Goal: Check status: Check status

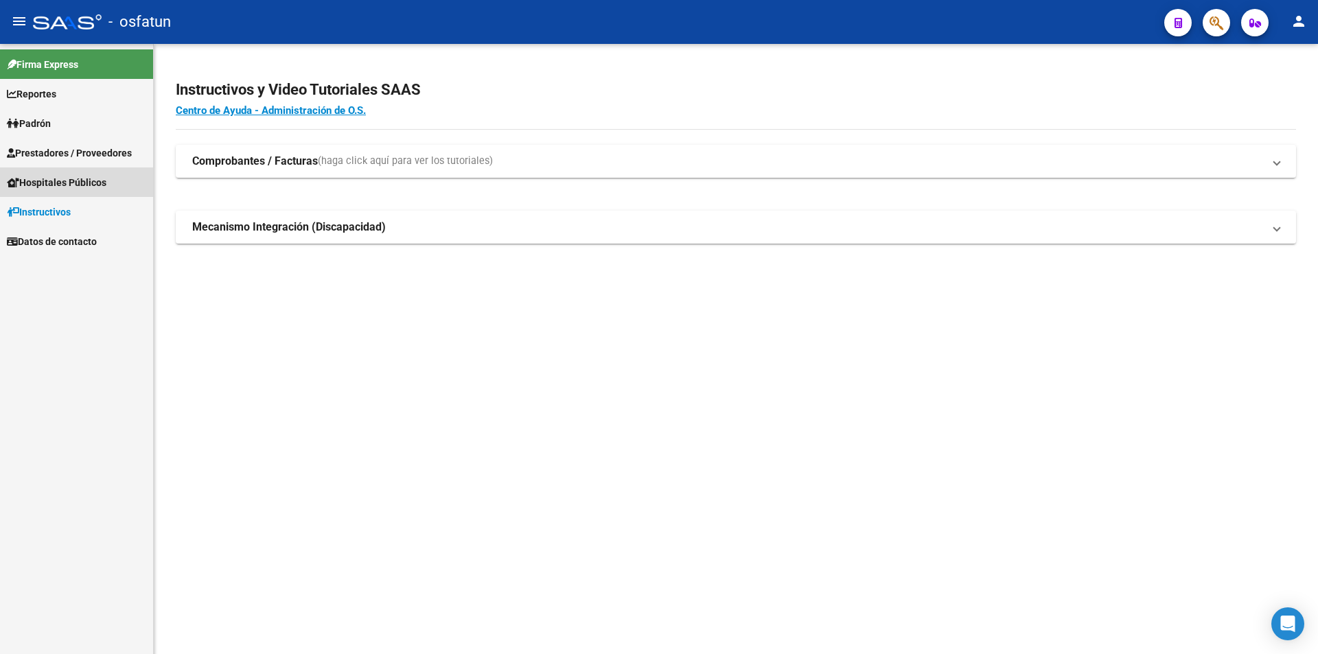
click at [106, 189] on span "Hospitales Públicos" at bounding box center [57, 182] width 100 height 15
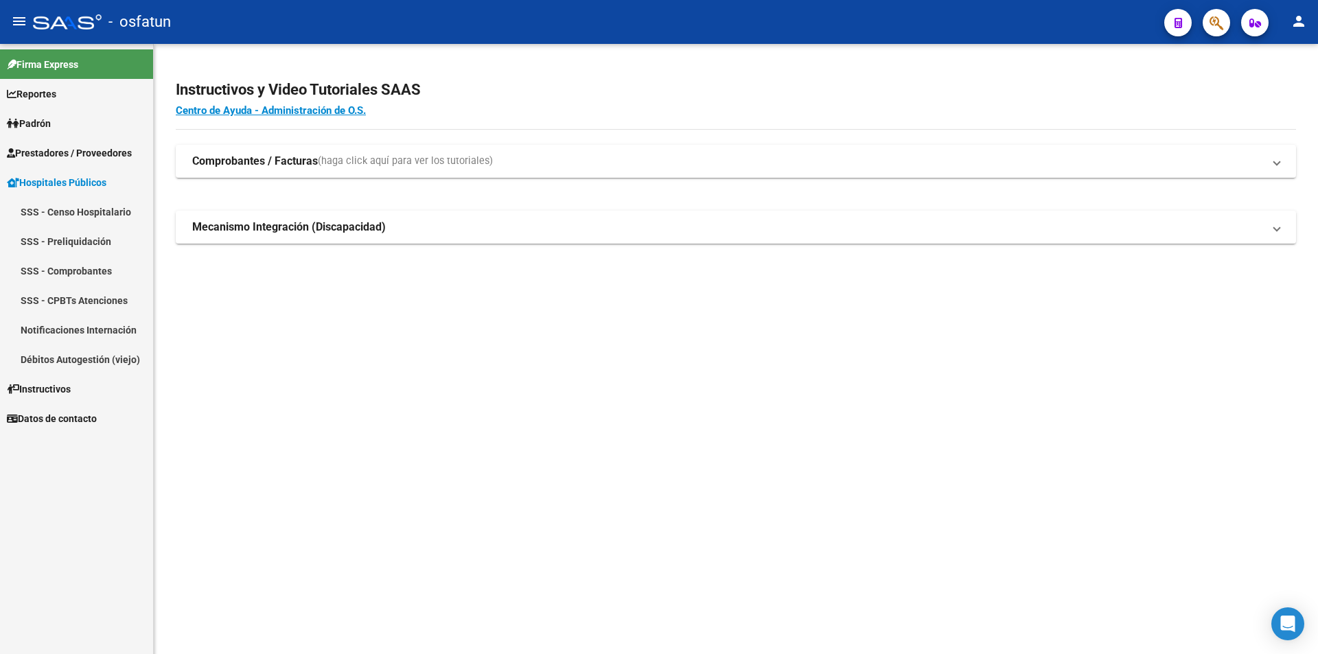
click at [80, 238] on link "SSS - Preliquidación" at bounding box center [76, 241] width 153 height 30
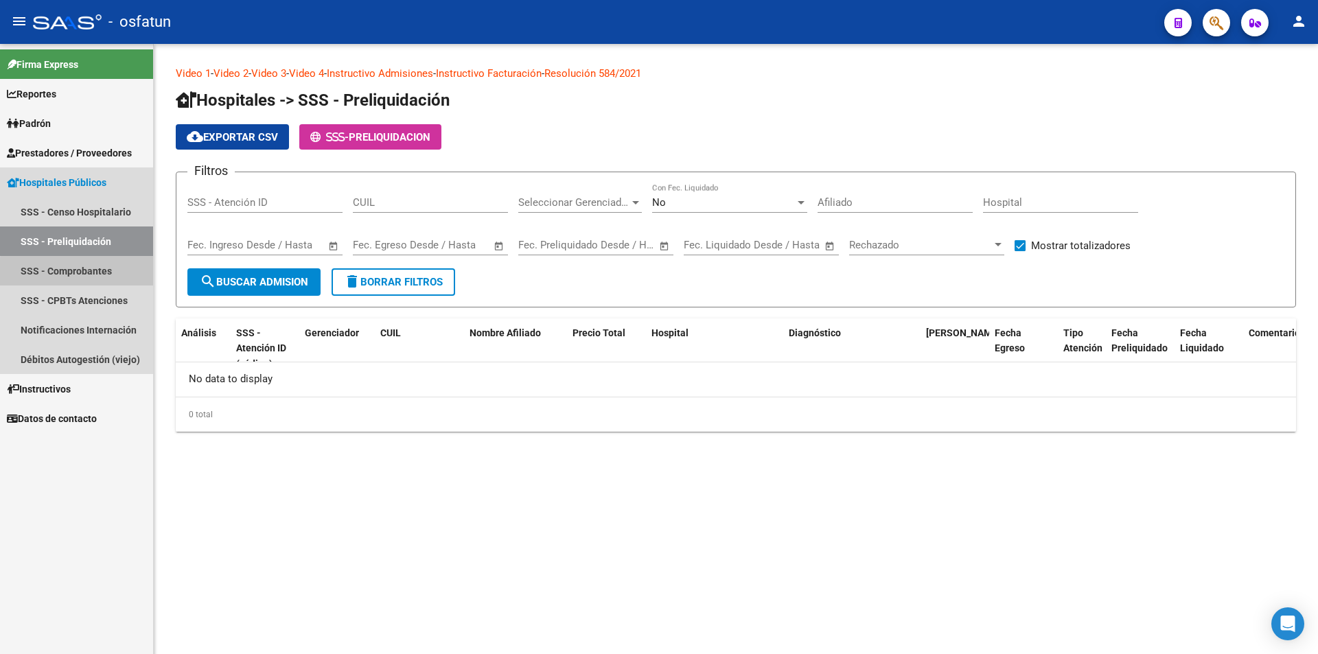
click at [86, 281] on link "SSS - Comprobantes" at bounding box center [76, 271] width 153 height 30
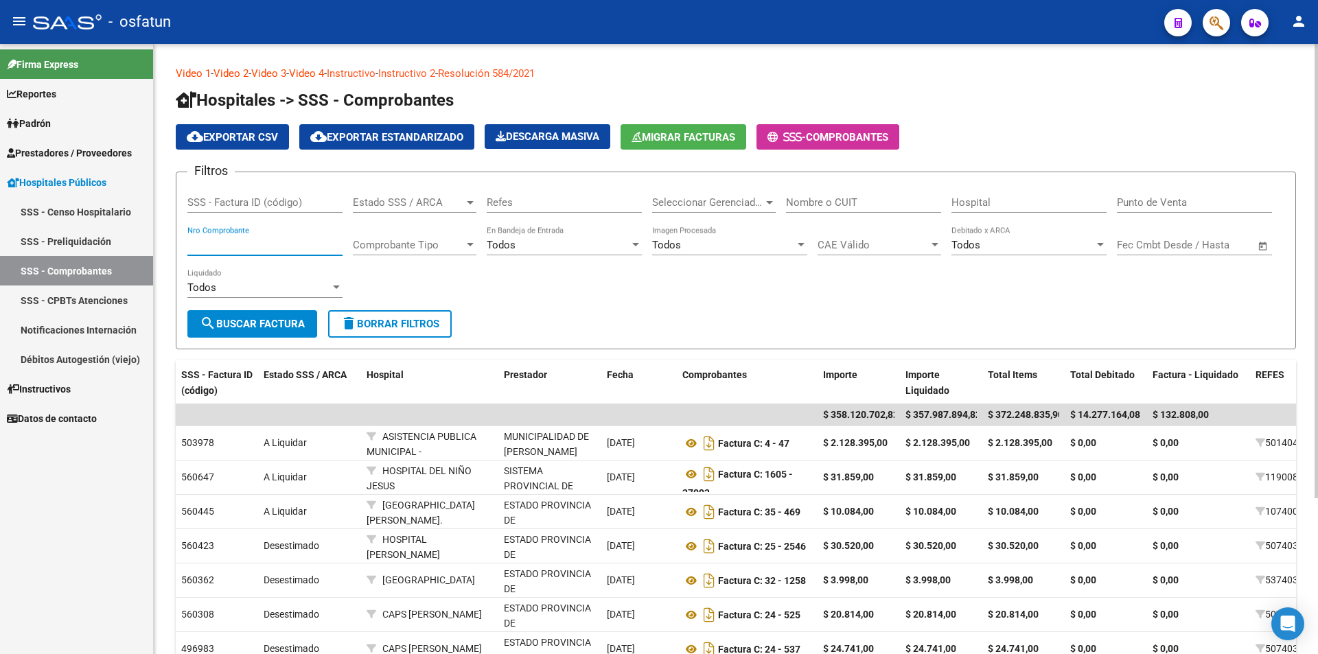
click at [266, 248] on input "Nro Comprobante" at bounding box center [264, 245] width 155 height 12
type input "5008"
click at [259, 331] on button "search Buscar Factura" at bounding box center [252, 323] width 130 height 27
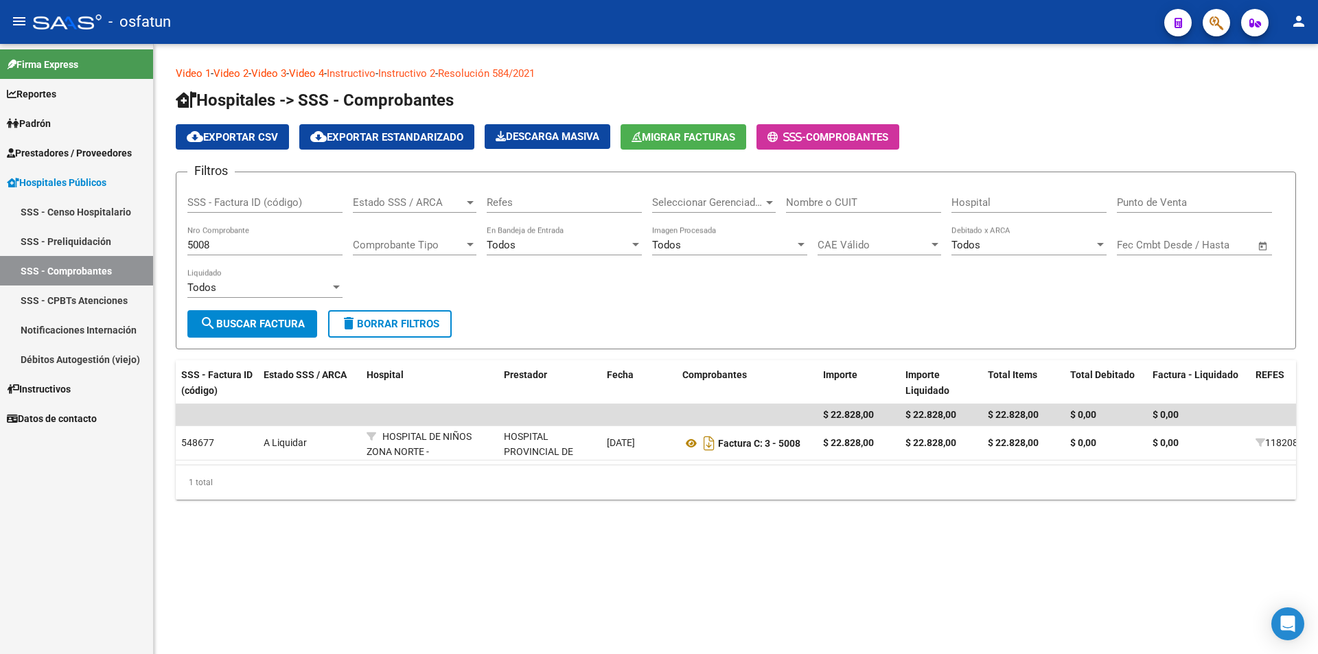
drag, startPoint x: 1172, startPoint y: 445, endPoint x: 1017, endPoint y: 482, distance: 159.3
click at [1161, 450] on div "$ 0,00" at bounding box center [1198, 443] width 92 height 16
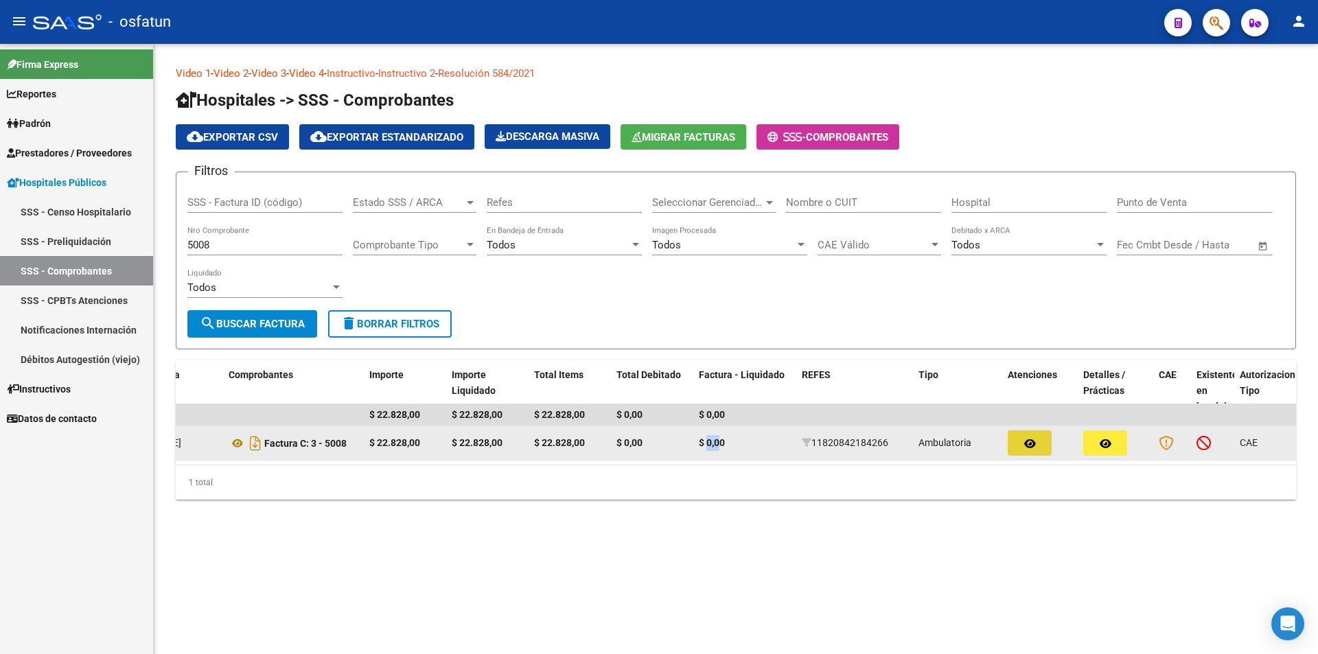
click at [1043, 441] on button "button" at bounding box center [1030, 442] width 44 height 25
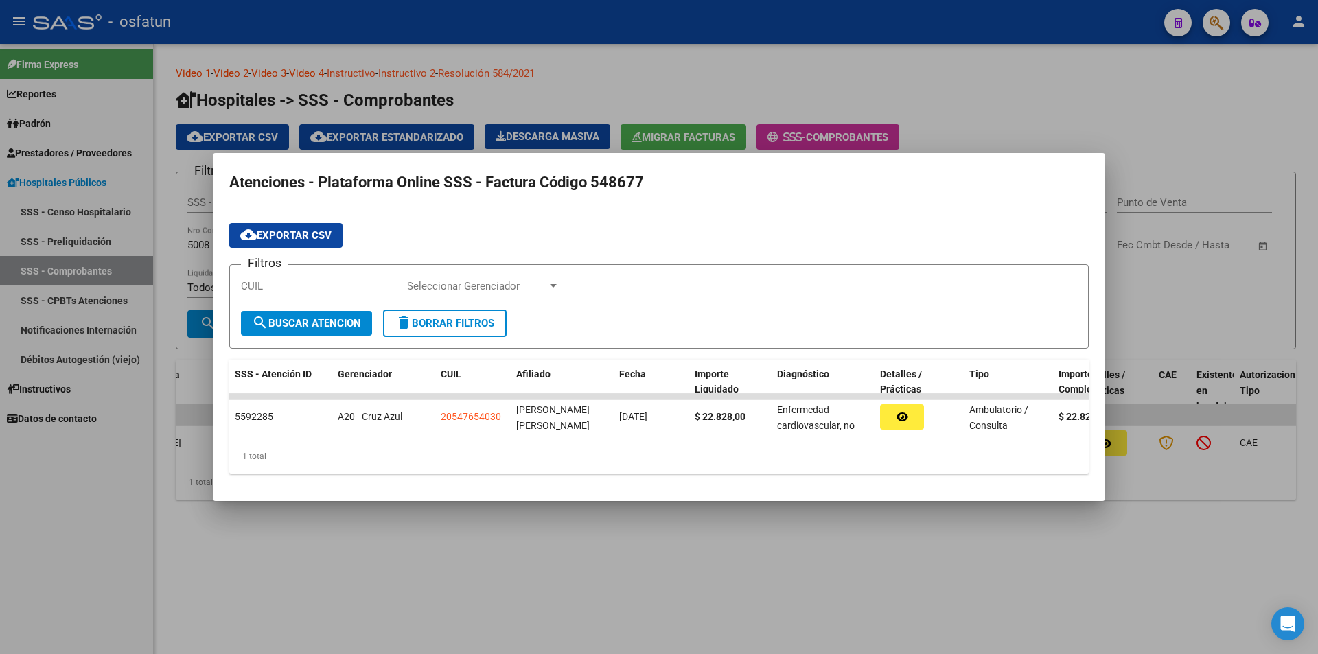
click at [709, 589] on div at bounding box center [659, 327] width 1318 height 654
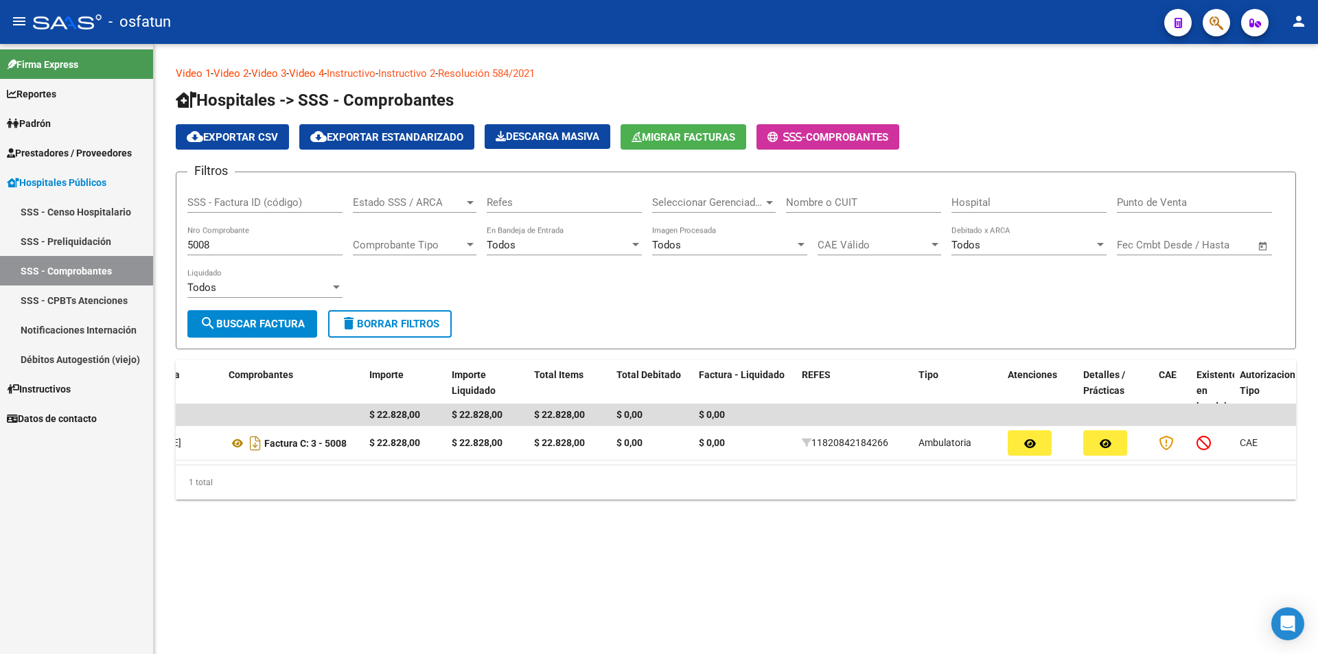
click at [1202, 559] on mat-sidenav-content "Video 1 - Video 2 - Video 3 - Video 4 - Instructivo - Instructivo 2 - Resolució…" at bounding box center [736, 349] width 1164 height 610
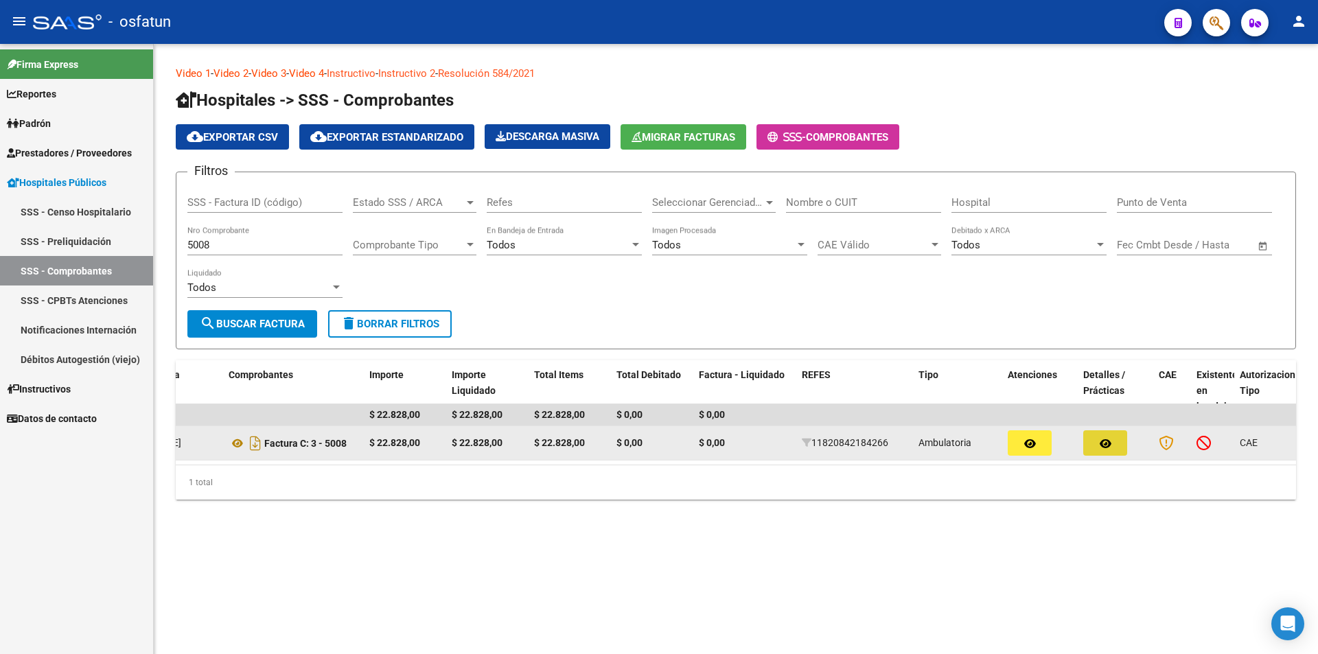
click at [1093, 438] on button "button" at bounding box center [1105, 442] width 44 height 25
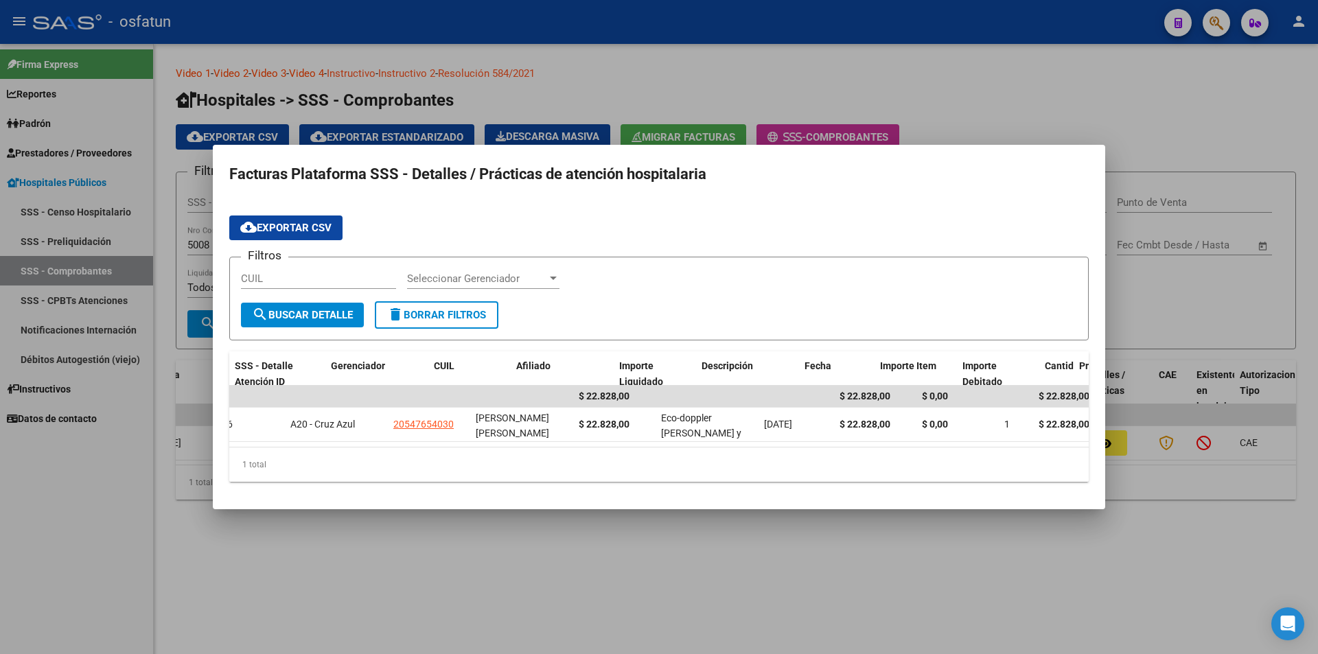
scroll to position [0, 0]
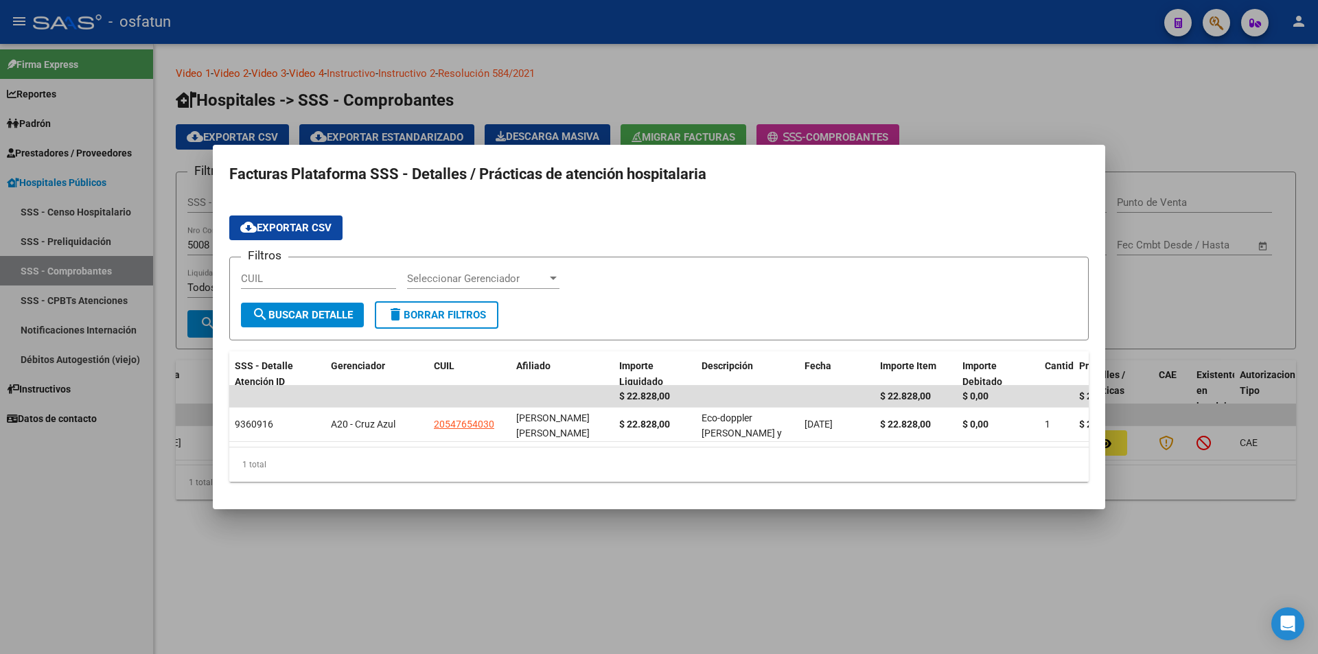
click at [431, 472] on div "1 total" at bounding box center [658, 464] width 859 height 34
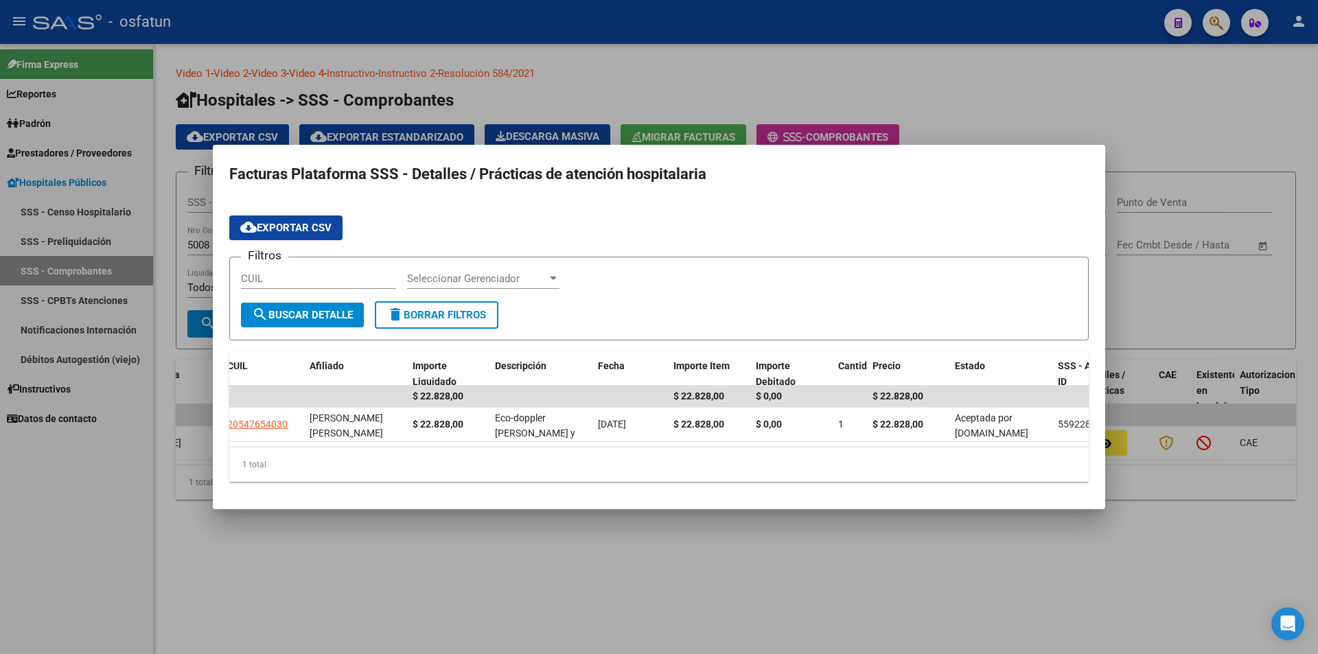
scroll to position [0, 253]
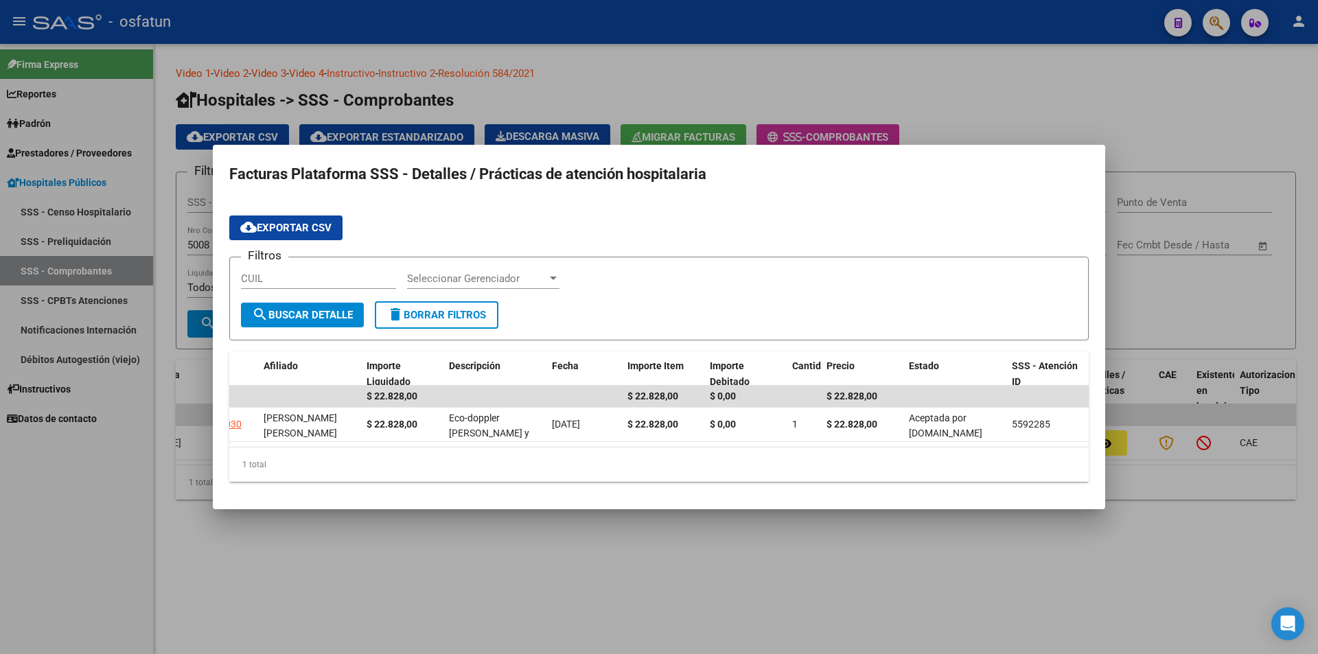
drag, startPoint x: 379, startPoint y: 473, endPoint x: 434, endPoint y: 460, distance: 57.1
click at [379, 473] on div "1 total" at bounding box center [658, 464] width 859 height 34
click at [483, 601] on div at bounding box center [659, 327] width 1318 height 654
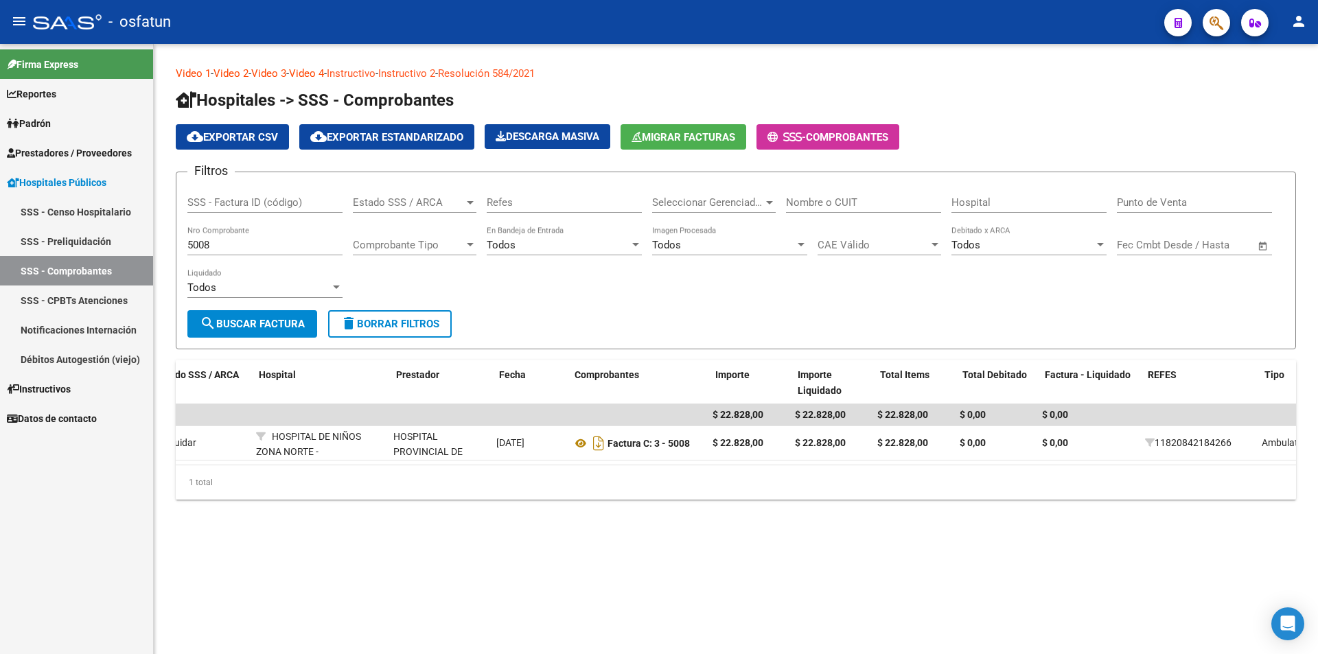
scroll to position [0, 108]
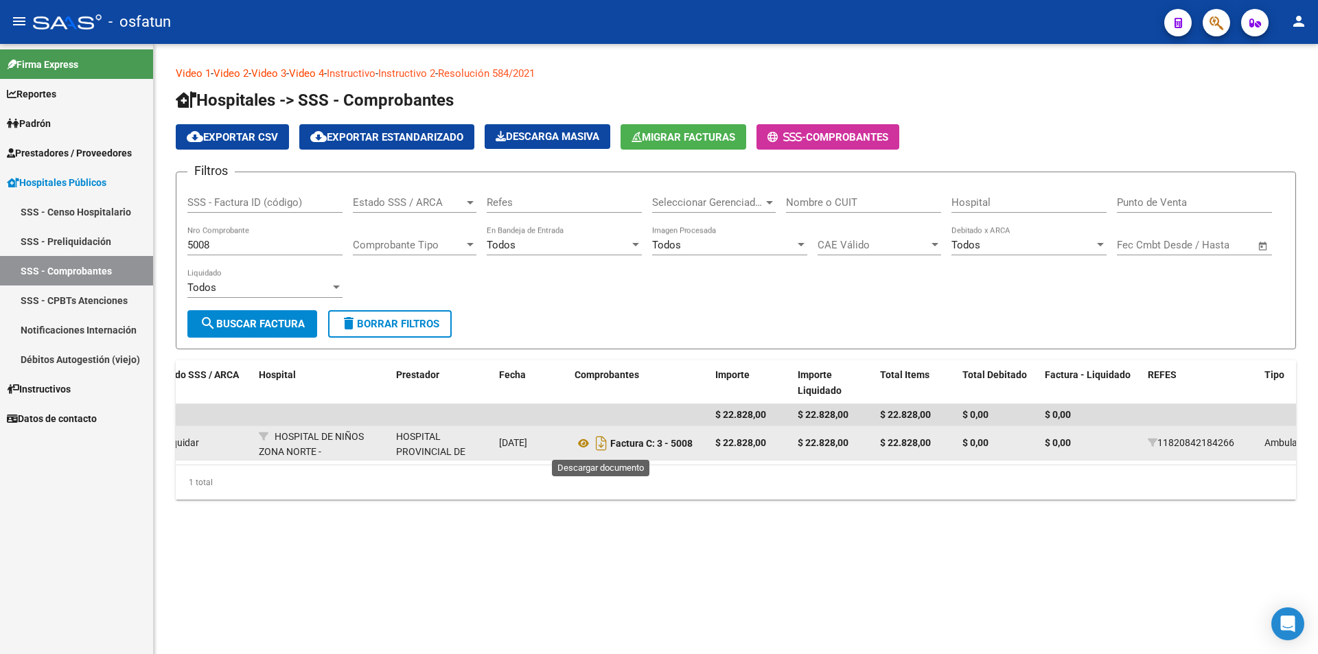
drag, startPoint x: 601, startPoint y: 448, endPoint x: 616, endPoint y: 456, distance: 16.3
click at [602, 449] on icon "Descargar documento" at bounding box center [601, 443] width 18 height 22
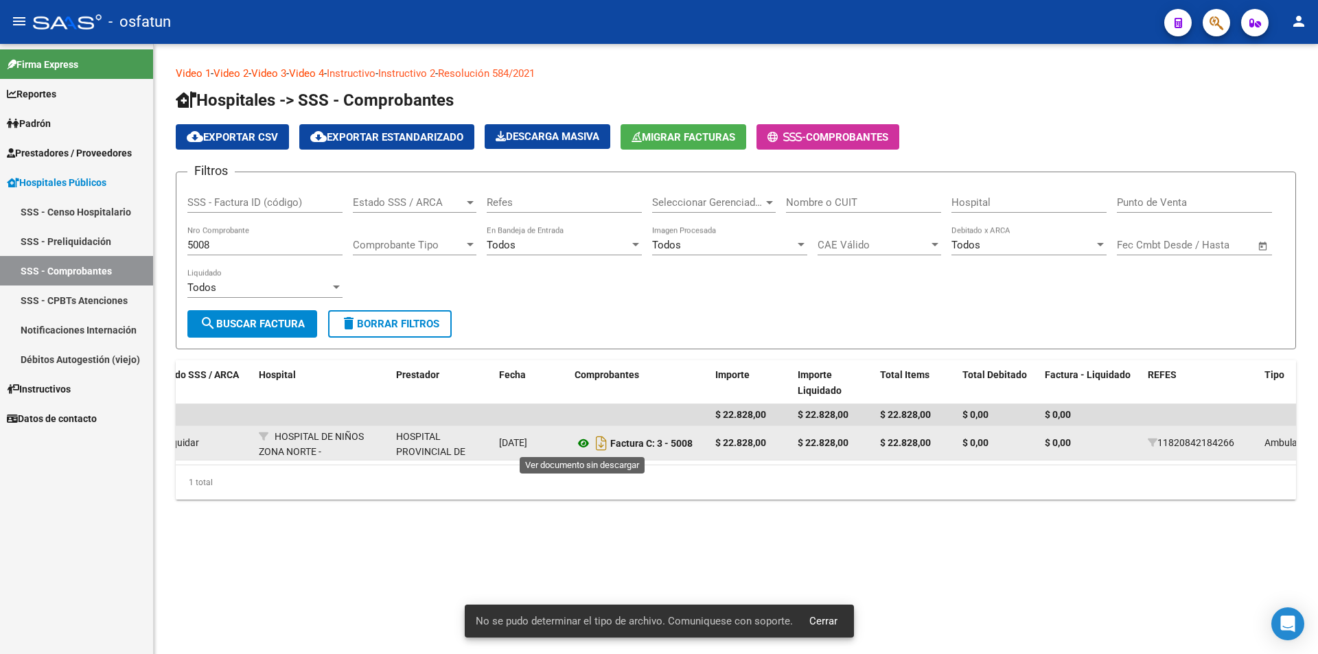
click at [579, 447] on icon at bounding box center [583, 443] width 18 height 16
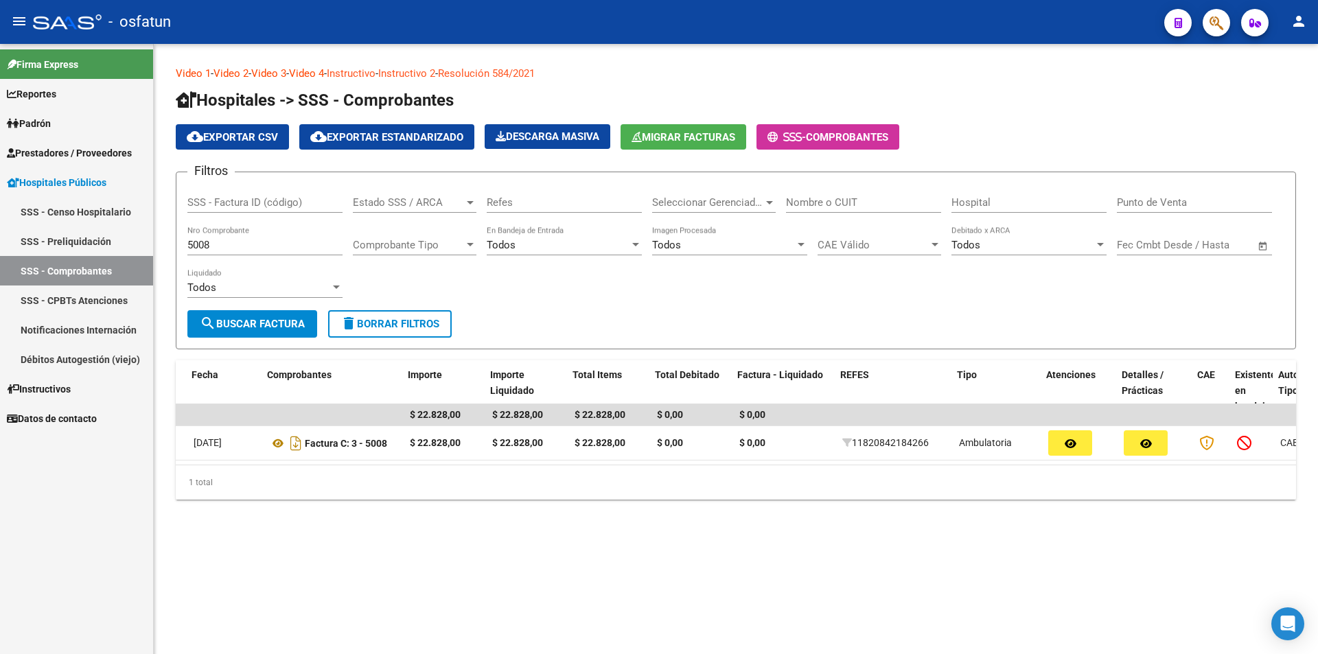
scroll to position [0, 415]
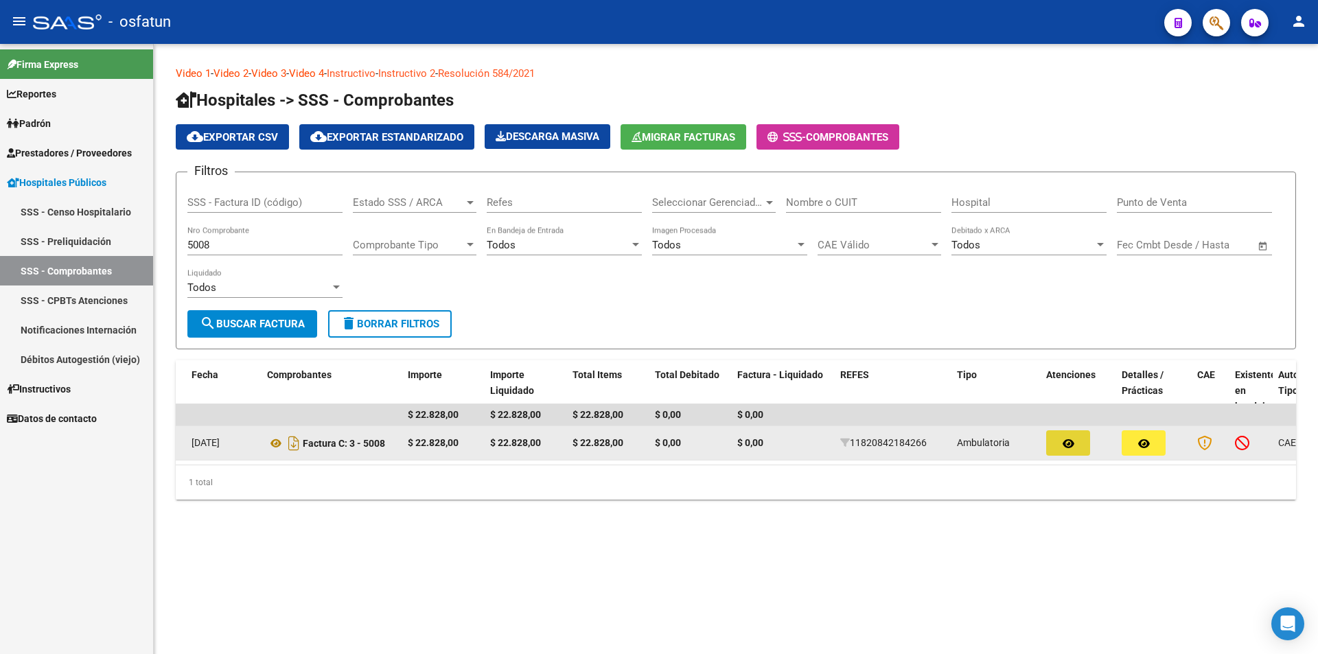
click at [1087, 443] on button "button" at bounding box center [1068, 442] width 44 height 25
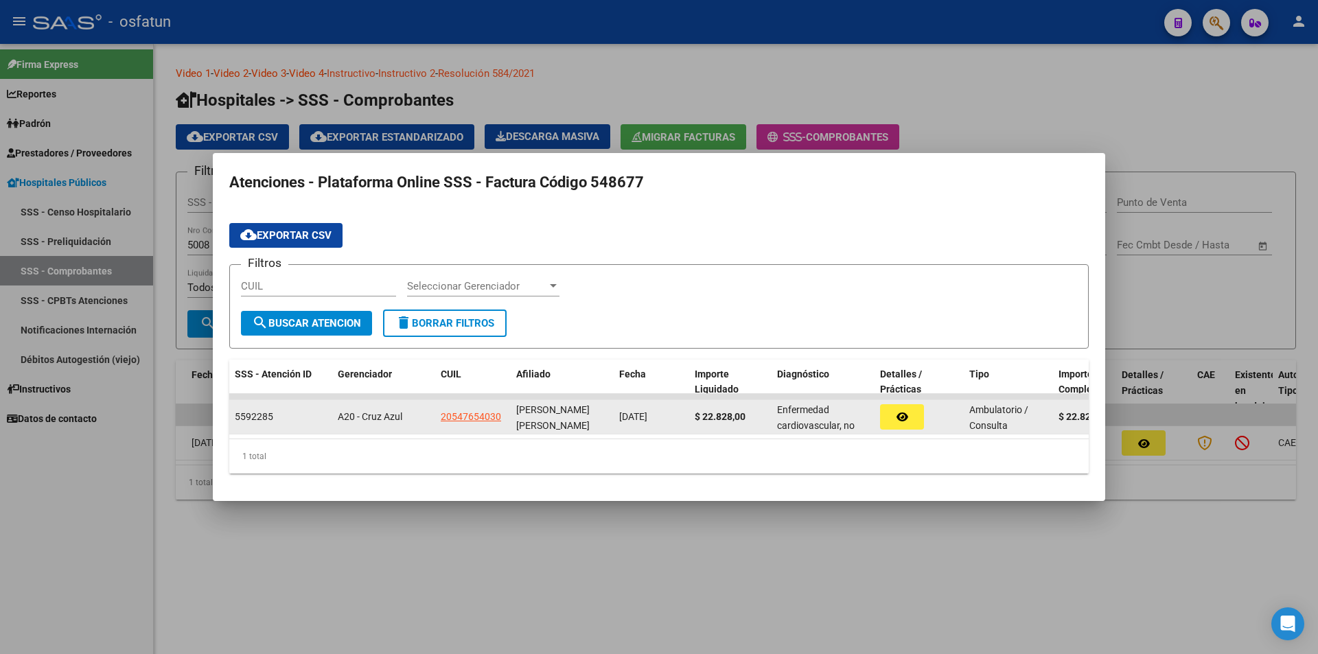
drag, startPoint x: 824, startPoint y: 444, endPoint x: 892, endPoint y: 428, distance: 70.6
click at [902, 443] on div "SSS - Atención ID Gerenciador CUIL Afiliado Fecha Importe Liquidado Diagnóstico…" at bounding box center [658, 417] width 859 height 115
click at [892, 418] on button "button" at bounding box center [902, 416] width 44 height 25
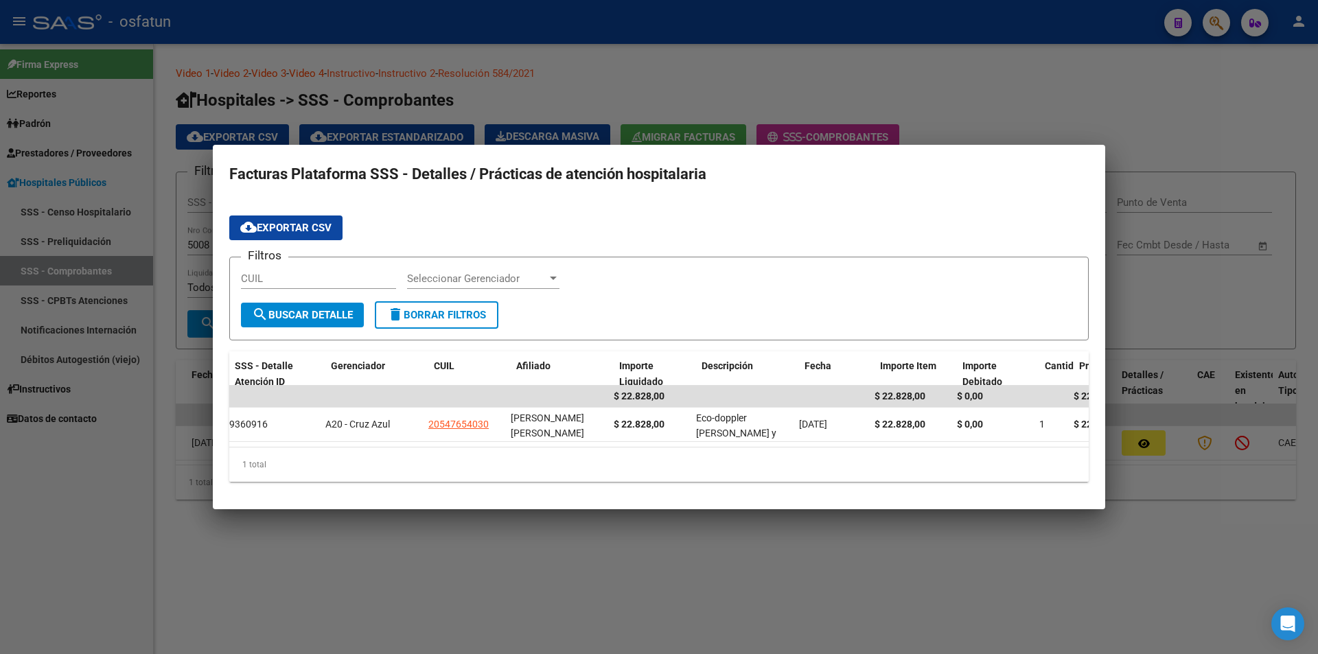
scroll to position [0, 0]
click at [1020, 590] on div at bounding box center [659, 327] width 1318 height 654
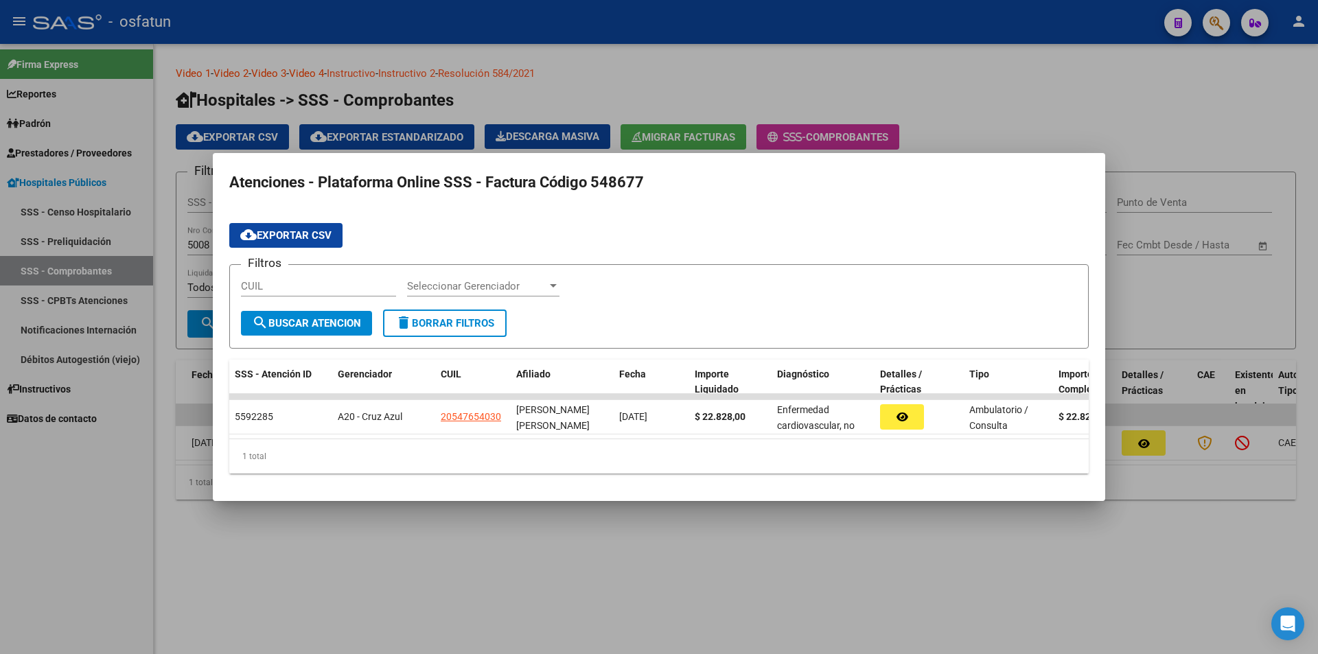
drag, startPoint x: 738, startPoint y: 443, endPoint x: 799, endPoint y: 443, distance: 61.1
click at [768, 439] on datatable-body "5592285 A20 - [PERSON_NAME] Azul 20547654030 [PERSON_NAME] [PERSON_NAME] [DATE]…" at bounding box center [658, 416] width 859 height 45
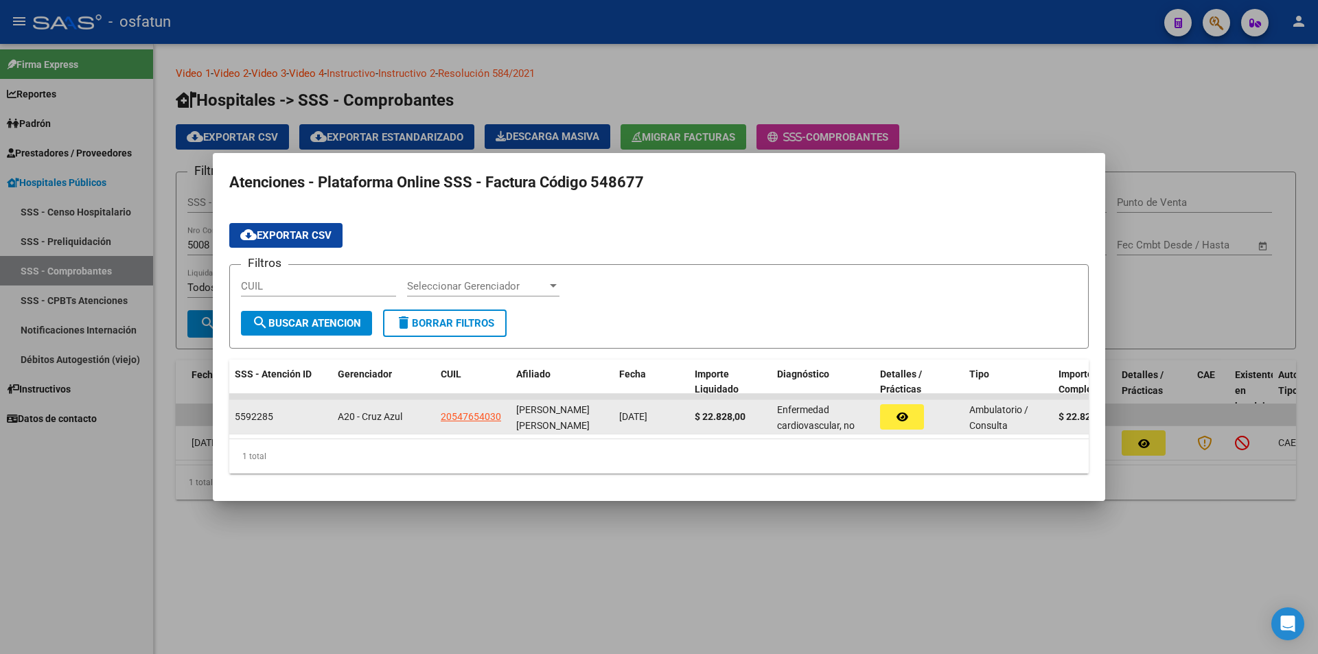
click at [893, 417] on button "button" at bounding box center [902, 416] width 44 height 25
